Goal: Navigation & Orientation: Find specific page/section

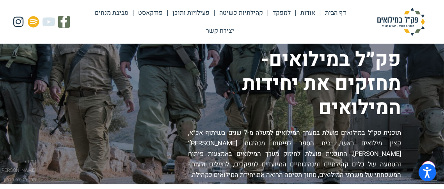
click at [247, 78] on h1 "פק״ל במילואים- מחזקים את יחידות המילואים" at bounding box center [202, 84] width 397 height 73
click at [190, 14] on link "פעילויות ותוכן" at bounding box center [191, 13] width 46 height 18
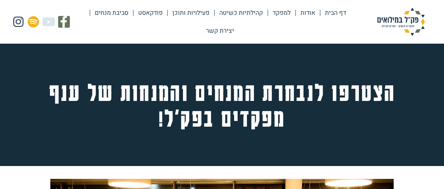
scroll to position [506, 0]
